Goal: Task Accomplishment & Management: Manage account settings

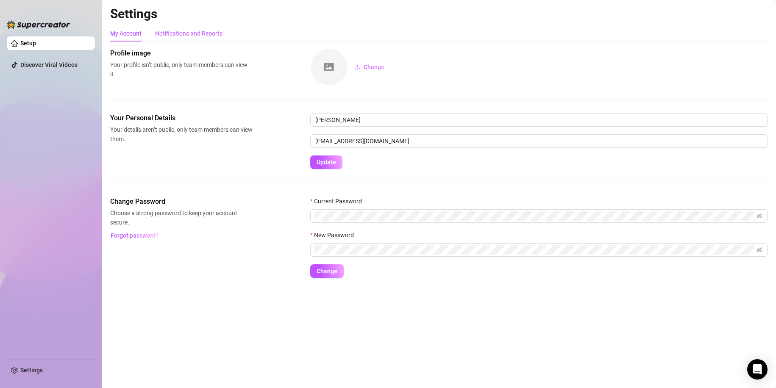
click at [187, 33] on div "Notifications and Reports" at bounding box center [188, 33] width 67 height 9
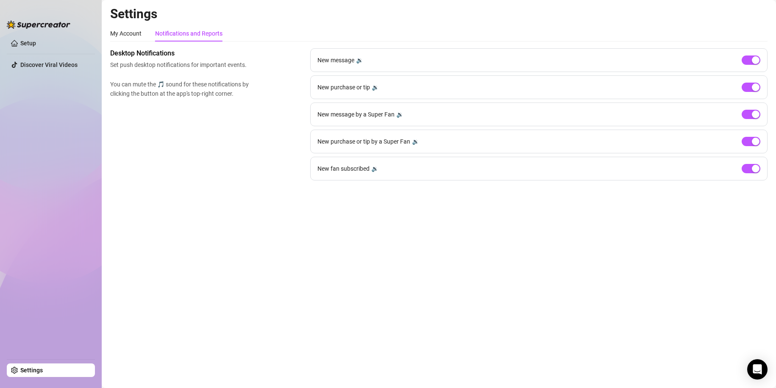
click at [487, 23] on div "Settings My Account Notifications and Reports Profile image Your profile isn’t …" at bounding box center [439, 98] width 658 height 185
drag, startPoint x: 523, startPoint y: 234, endPoint x: 506, endPoint y: 233, distance: 17.0
click at [523, 234] on main "Settings My Account Notifications and Reports Profile image Your profile isn’t …" at bounding box center [439, 194] width 675 height 388
click at [33, 371] on link "Settings" at bounding box center [31, 370] width 22 height 7
click at [20, 369] on link "Settings" at bounding box center [31, 370] width 22 height 7
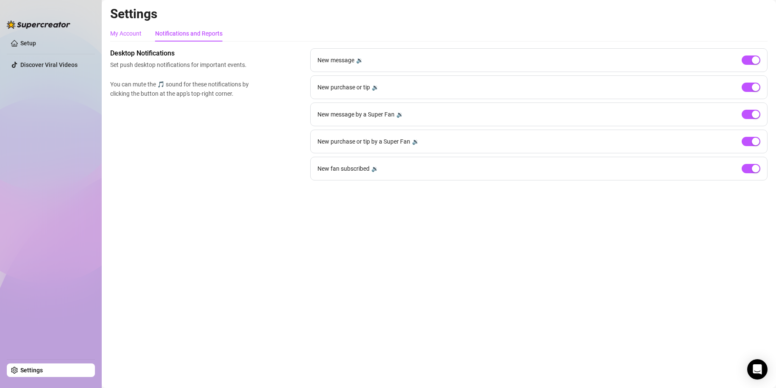
click at [127, 33] on div "My Account" at bounding box center [125, 33] width 31 height 9
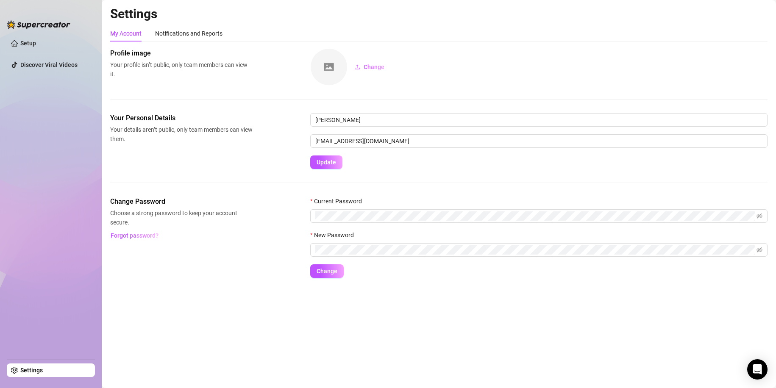
drag, startPoint x: 156, startPoint y: 33, endPoint x: 271, endPoint y: 93, distance: 129.2
click at [265, 98] on div "Profile image Your profile isn’t public, only team members can view it. Change" at bounding box center [439, 80] width 658 height 65
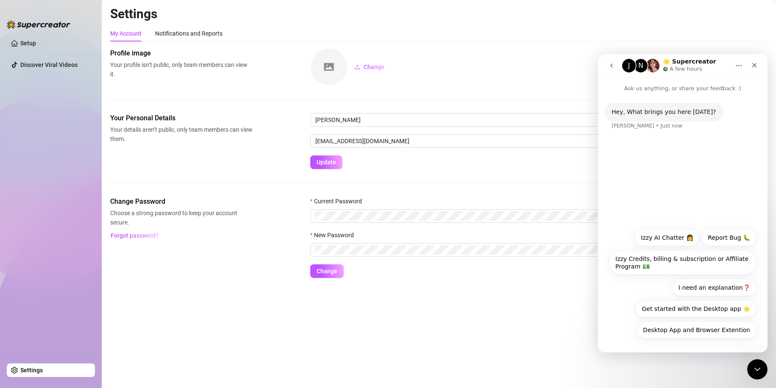
click at [41, 120] on ul "Setup Discover Viral Videos" at bounding box center [51, 194] width 88 height 323
click at [702, 307] on button "Get started with the Desktop app ⭐️" at bounding box center [696, 309] width 121 height 17
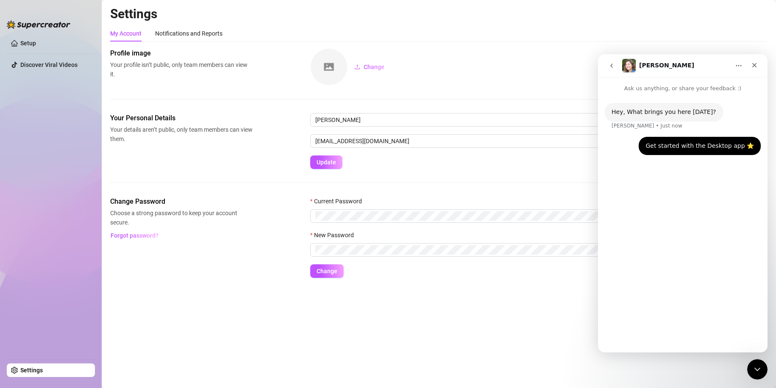
click at [525, 298] on main "Settings My Account Notifications and Reports Profile image Your profile isn’t …" at bounding box center [439, 194] width 675 height 388
click at [612, 65] on icon "go back" at bounding box center [611, 65] width 7 height 7
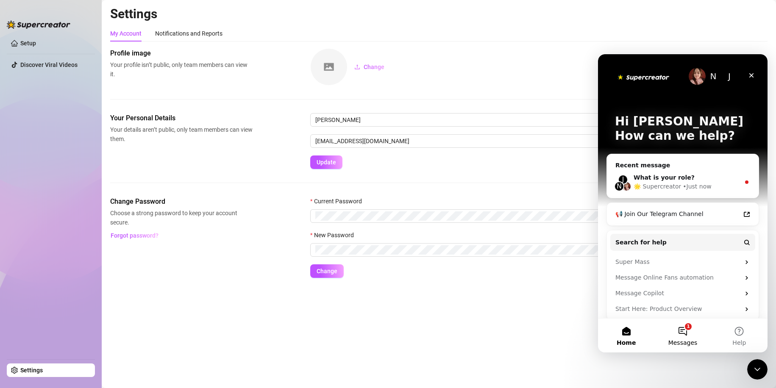
click at [694, 325] on button "1 Messages" at bounding box center [683, 336] width 56 height 34
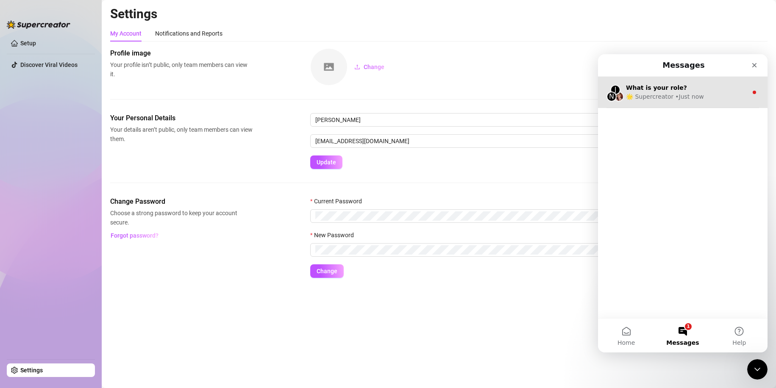
click at [694, 98] on div "• Just now" at bounding box center [689, 96] width 28 height 9
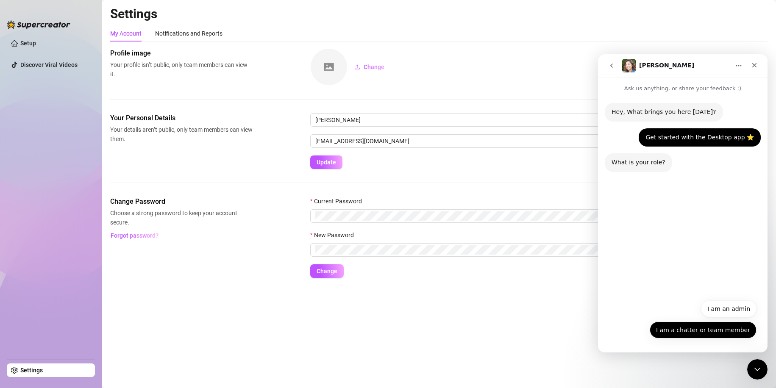
click at [688, 329] on button "I am a chatter or team member" at bounding box center [703, 330] width 107 height 17
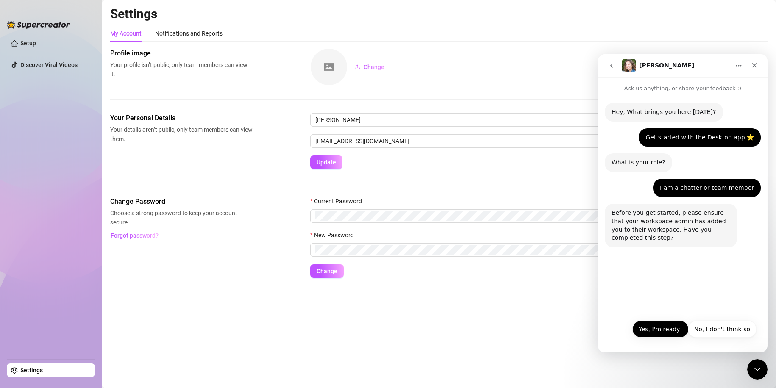
click at [662, 334] on button "Yes, I'm ready!" at bounding box center [661, 329] width 56 height 17
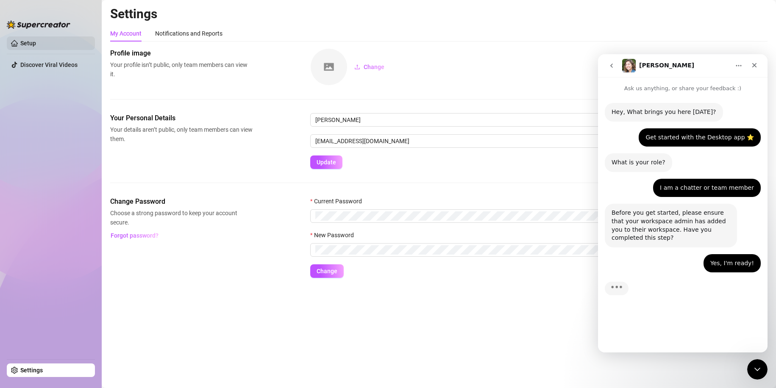
click at [20, 40] on link "Setup" at bounding box center [28, 43] width 16 height 7
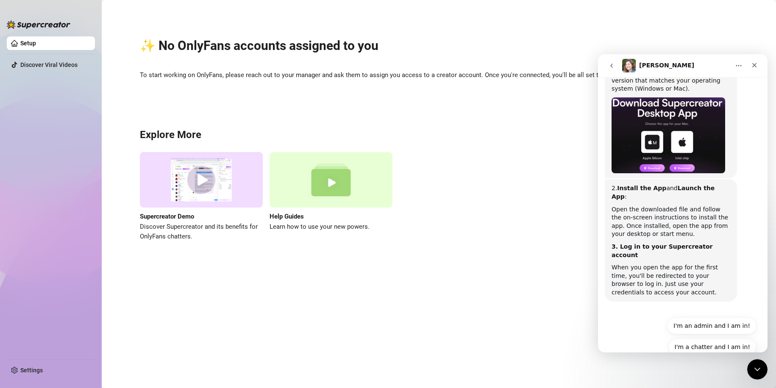
scroll to position [229, 0]
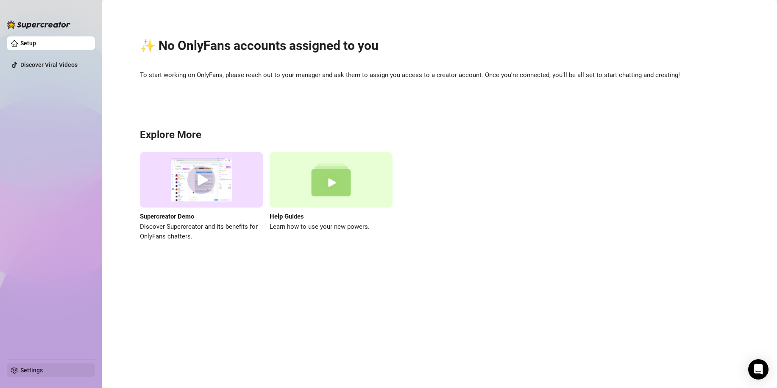
click at [38, 370] on link "Settings" at bounding box center [31, 370] width 22 height 7
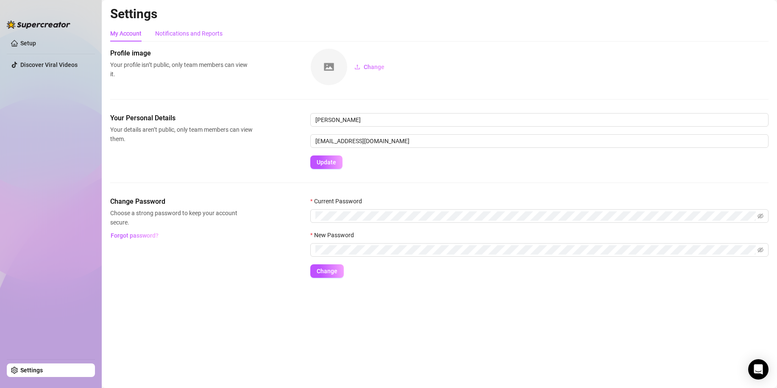
click at [197, 31] on div "Notifications and Reports" at bounding box center [188, 33] width 67 height 9
